Goal: Information Seeking & Learning: Learn about a topic

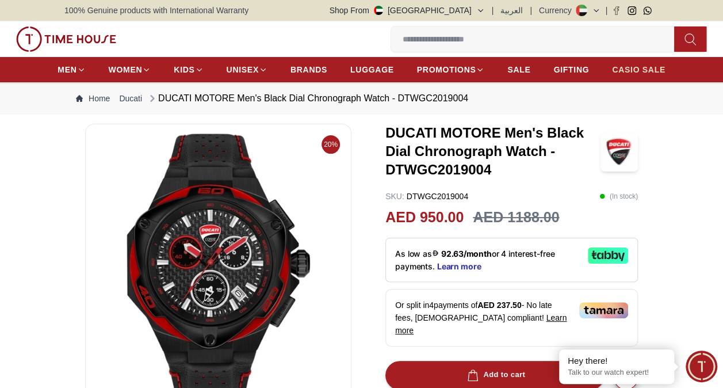
click at [650, 69] on span "CASIO SALE" at bounding box center [639, 70] width 54 height 12
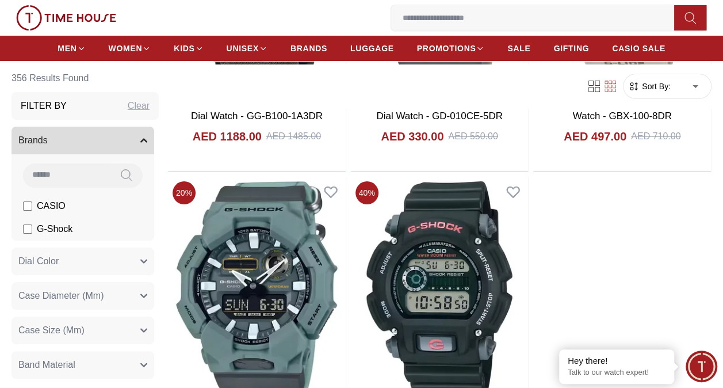
scroll to position [2163, 0]
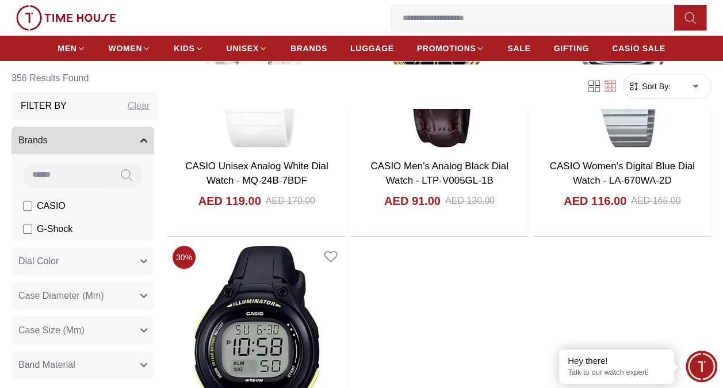
scroll to position [4319, 0]
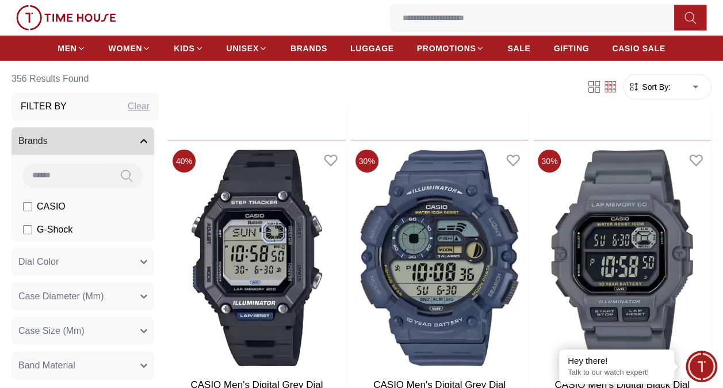
scroll to position [5953, 0]
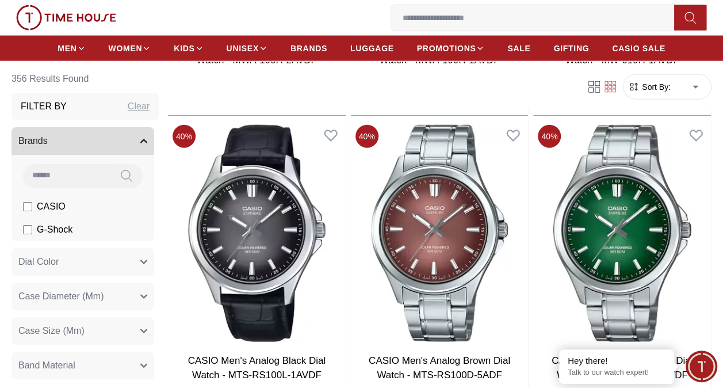
scroll to position [7855, 0]
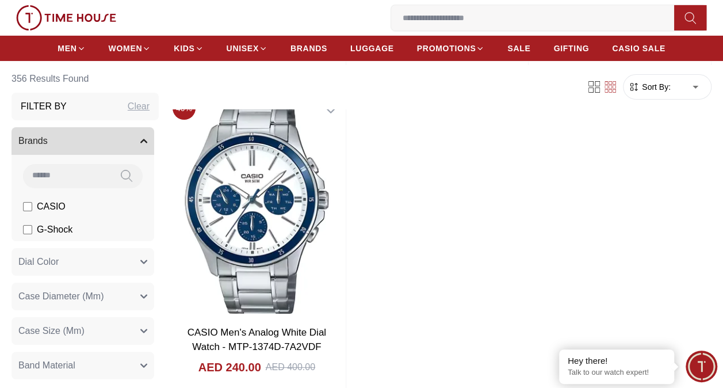
scroll to position [10755, 0]
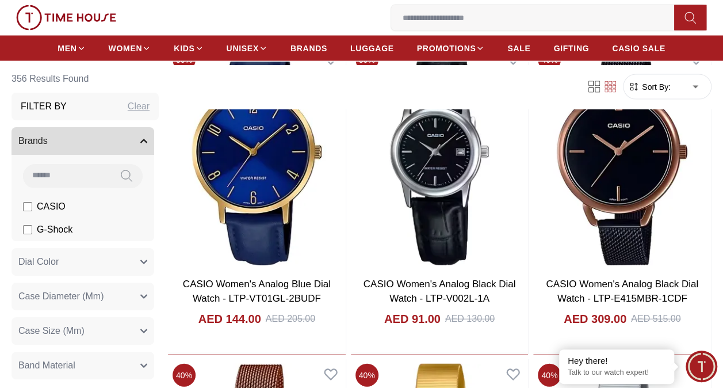
scroll to position [12037, 0]
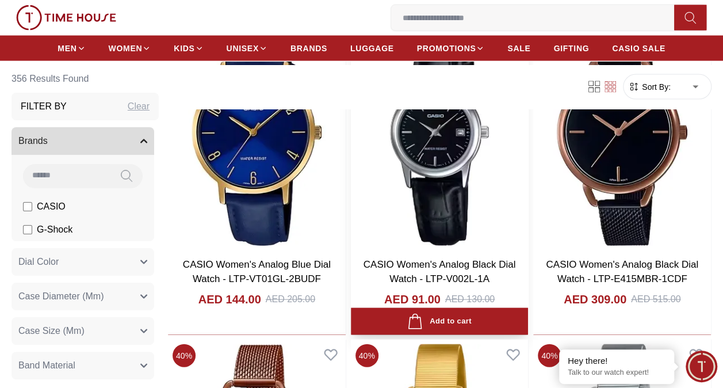
click at [494, 273] on link "CASIO Women's Analog Black Dial Watch - LTP-V002L-1A" at bounding box center [440, 272] width 152 height 26
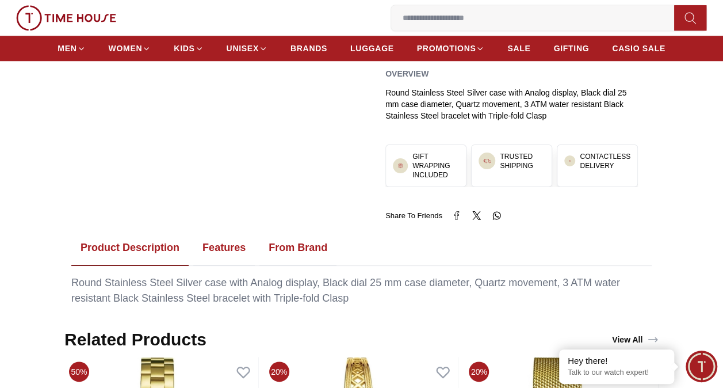
scroll to position [506, 0]
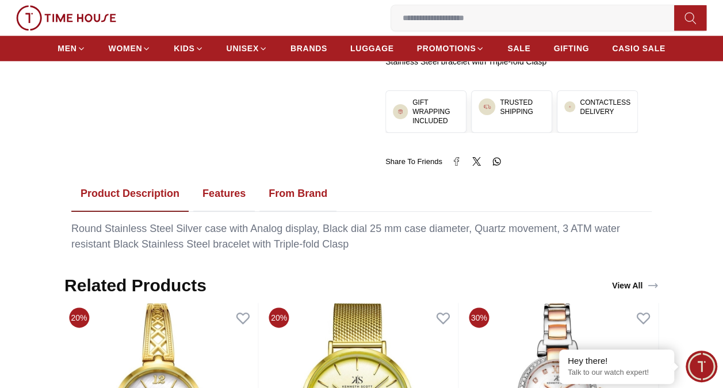
click at [222, 176] on button "Features" at bounding box center [224, 194] width 62 height 36
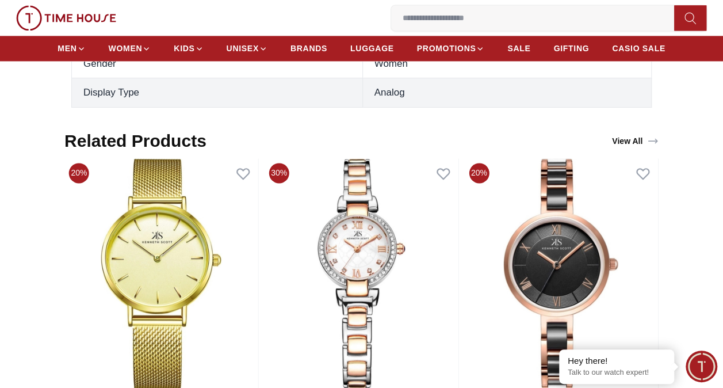
scroll to position [890, 0]
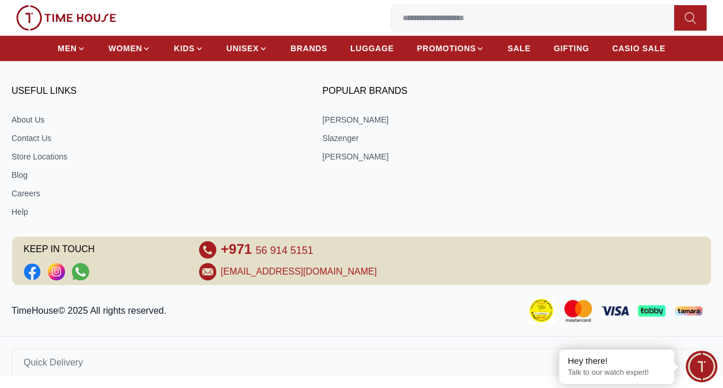
scroll to position [10755, 0]
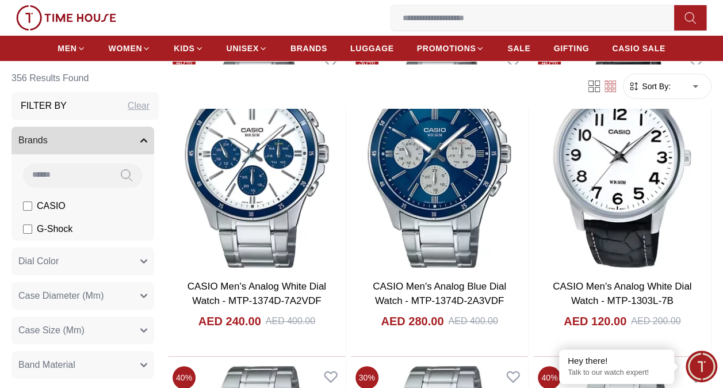
scroll to position [8553, 0]
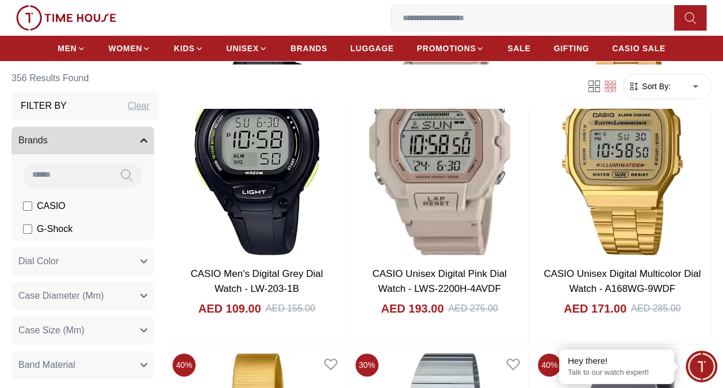
scroll to position [2255, 0]
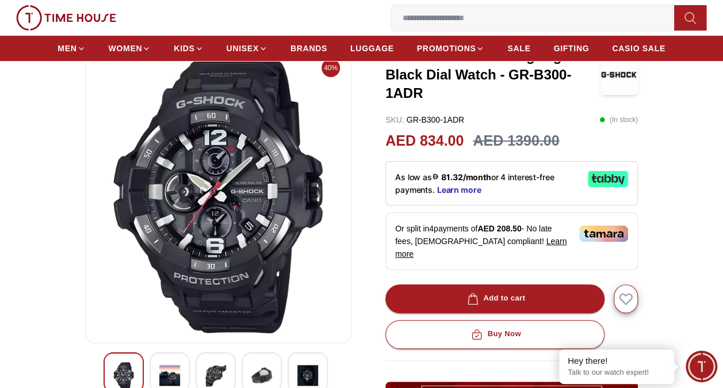
scroll to position [130, 0]
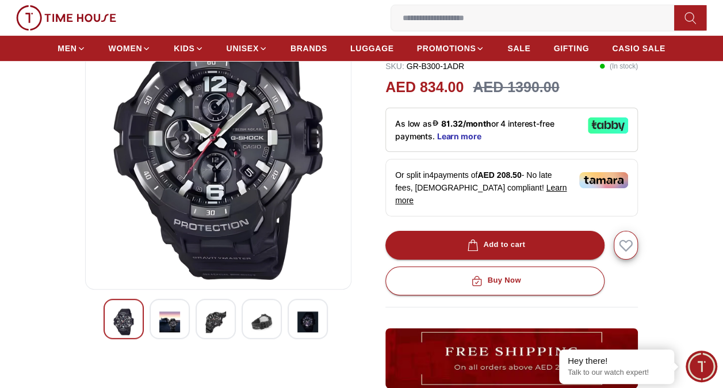
click at [182, 315] on div at bounding box center [170, 319] width 40 height 40
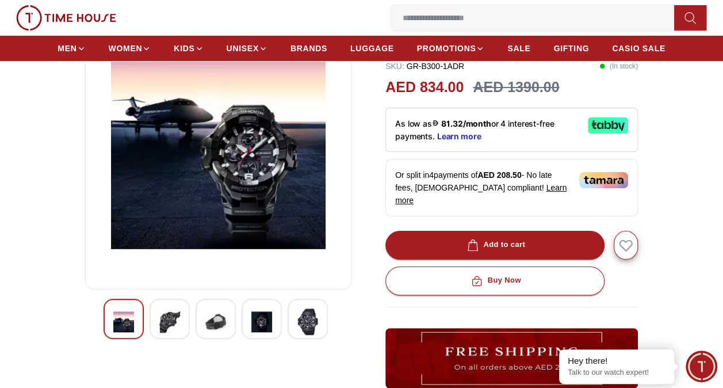
click at [212, 325] on img at bounding box center [215, 321] width 21 height 26
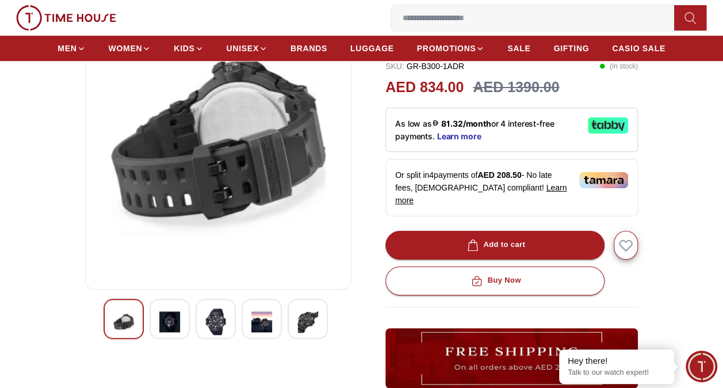
click at [255, 323] on img at bounding box center [261, 321] width 21 height 26
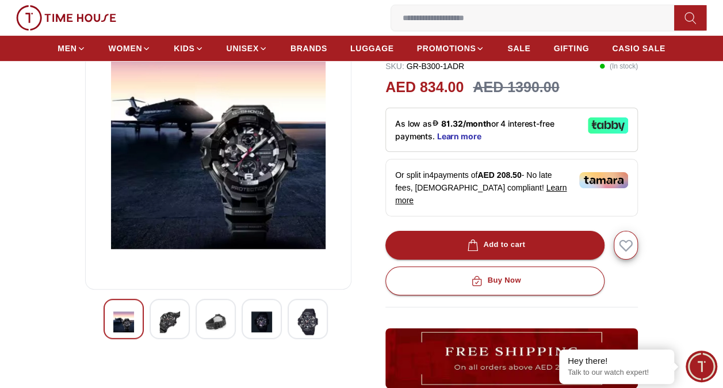
click at [314, 319] on img at bounding box center [307, 321] width 21 height 26
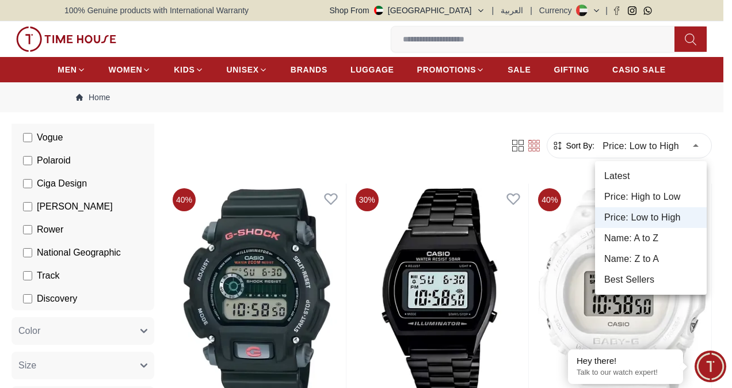
click at [665, 279] on li "Best Sellers" at bounding box center [651, 279] width 112 height 21
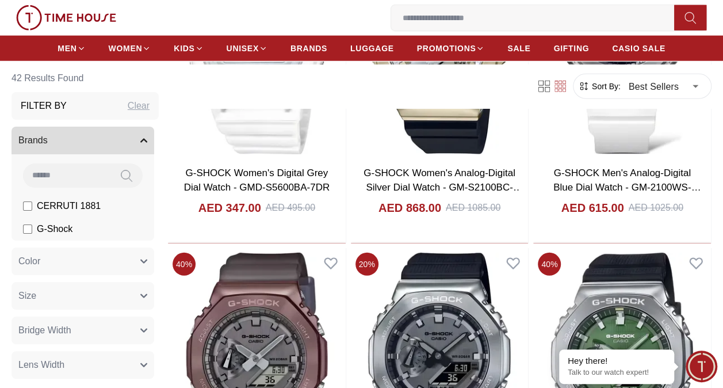
scroll to position [1550, 0]
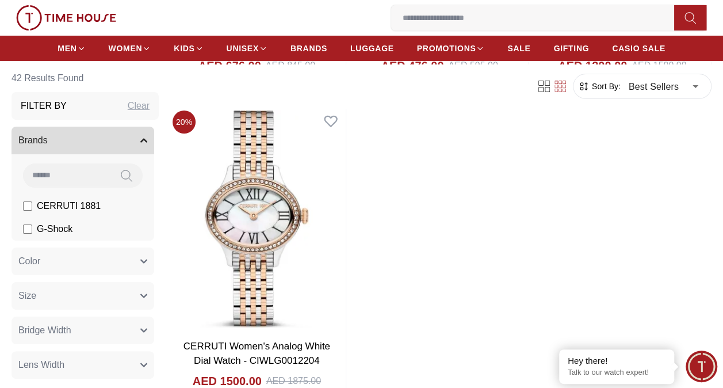
scroll to position [4228, 0]
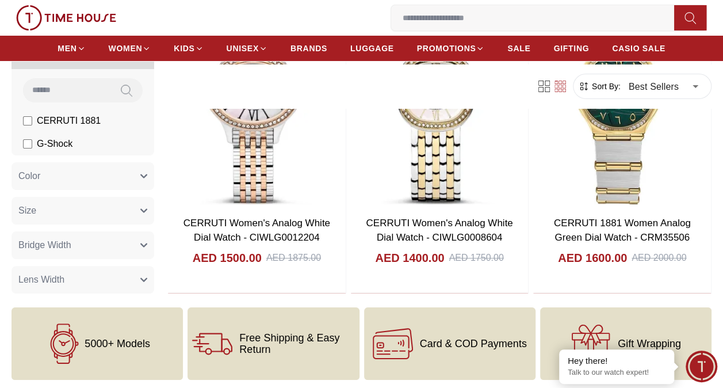
scroll to position [4320, 0]
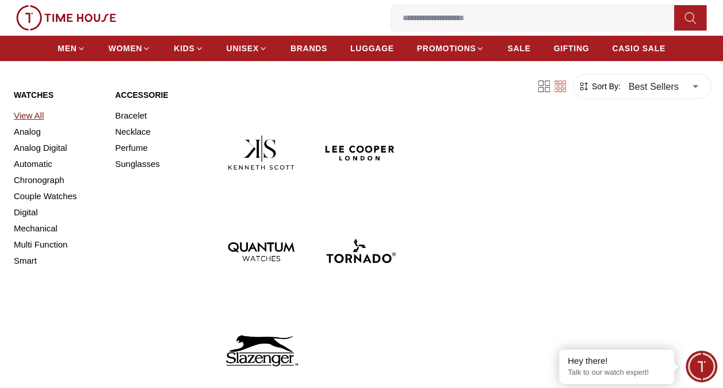
click at [28, 114] on link "View All" at bounding box center [57, 116] width 87 height 16
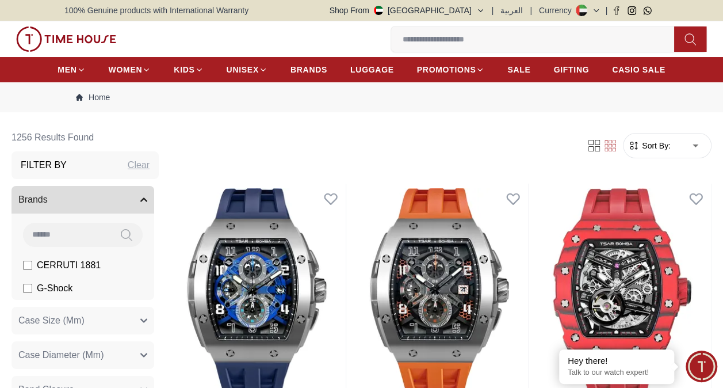
click at [667, 151] on form "Sort By: ​ ****** ​" at bounding box center [667, 145] width 89 height 25
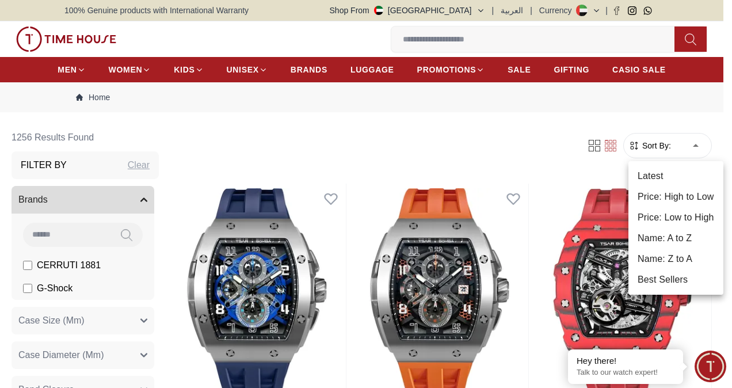
click at [659, 168] on li "Latest" at bounding box center [675, 176] width 95 height 21
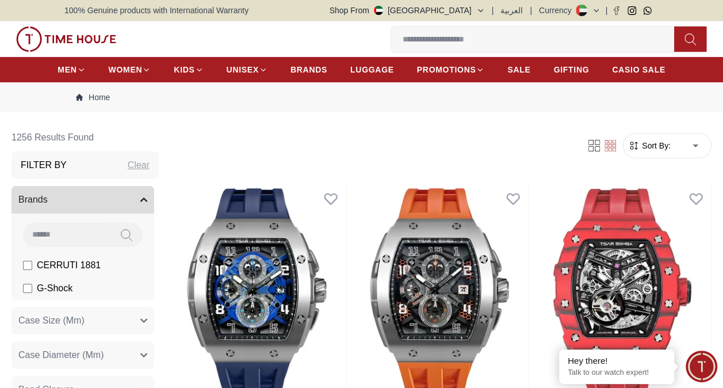
type input "*"
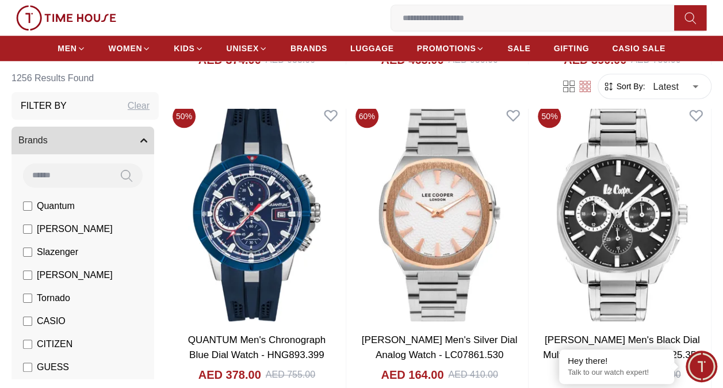
scroll to position [437, 0]
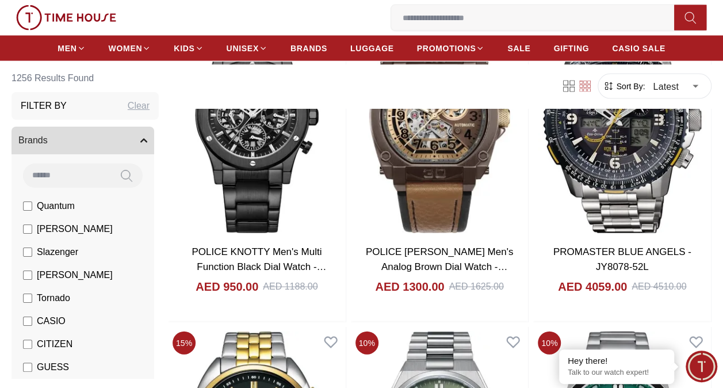
scroll to position [3276, 0]
